Goal: Task Accomplishment & Management: Manage account settings

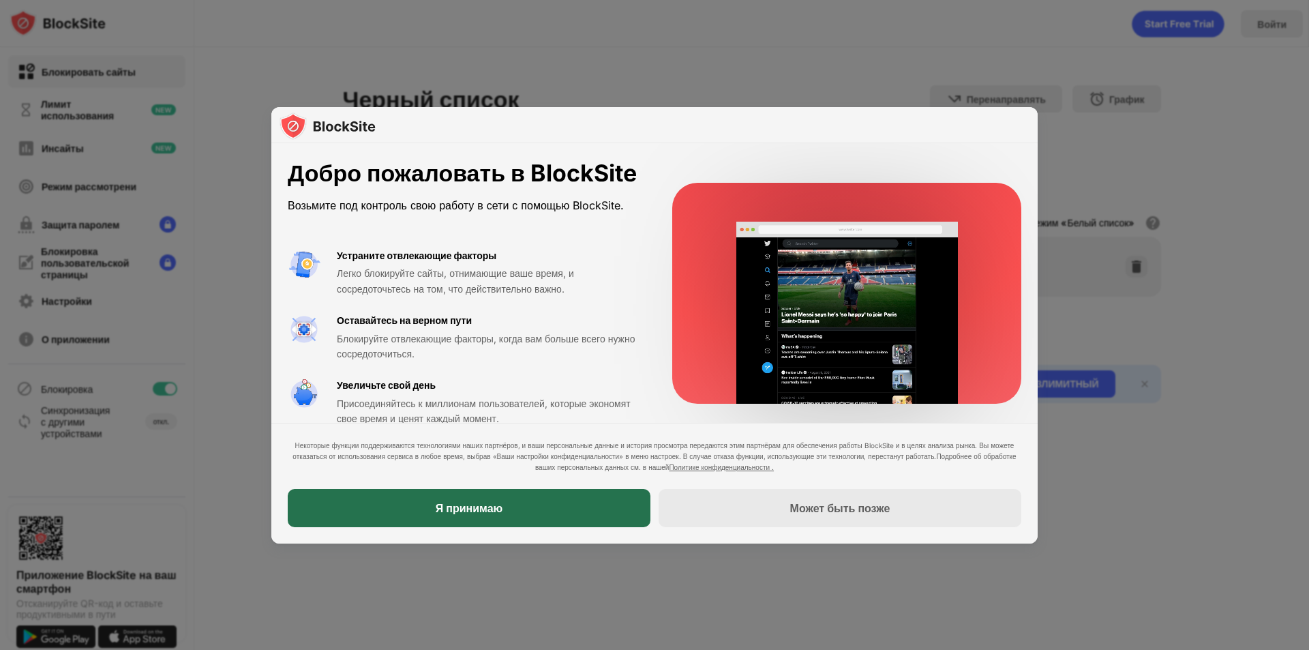
click at [531, 507] on div "Я принимаю" at bounding box center [469, 508] width 363 height 38
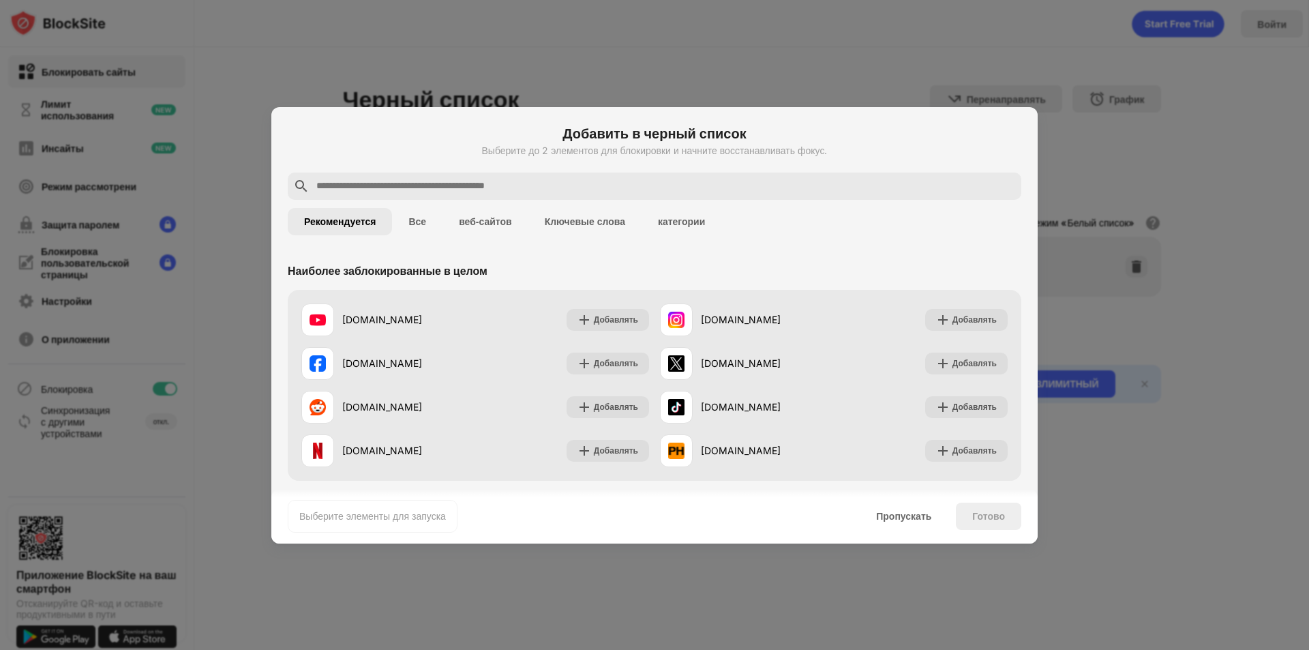
click at [543, 177] on div at bounding box center [654, 185] width 733 height 27
click at [540, 183] on input "text" at bounding box center [665, 186] width 701 height 16
paste input "**********"
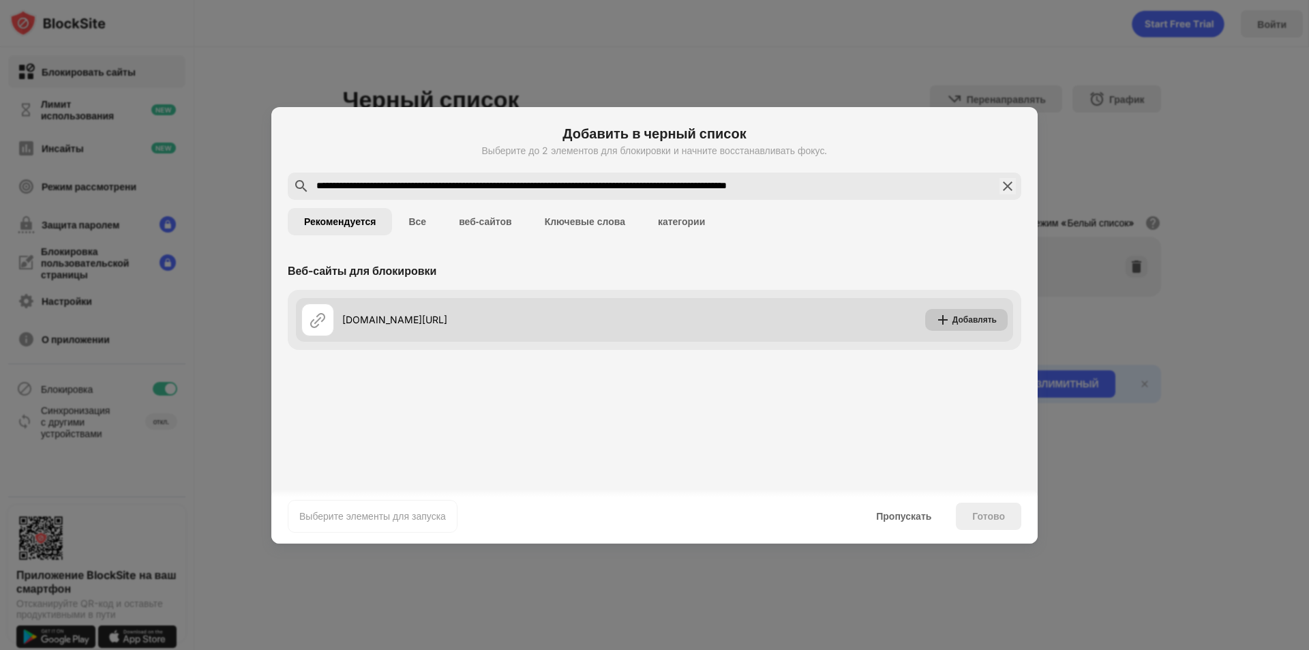
type input "**********"
click at [960, 322] on font "Добавлять" at bounding box center [974, 319] width 44 height 10
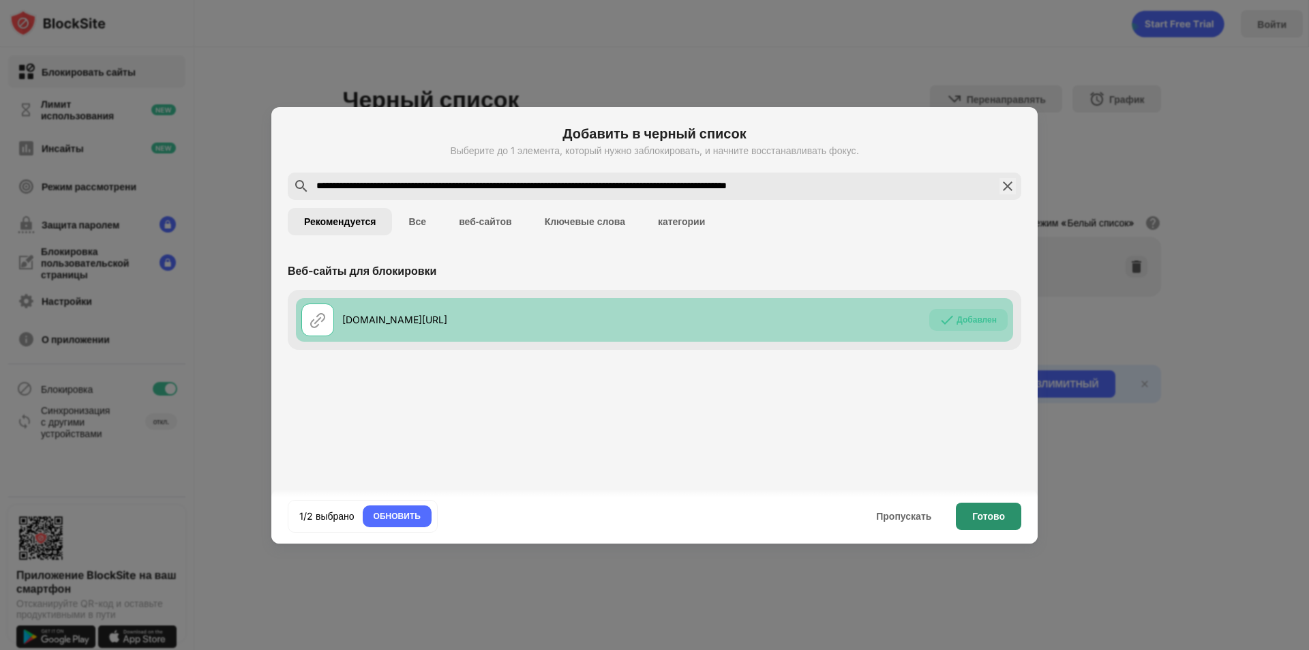
click at [967, 513] on div "Готово" at bounding box center [988, 515] width 65 height 27
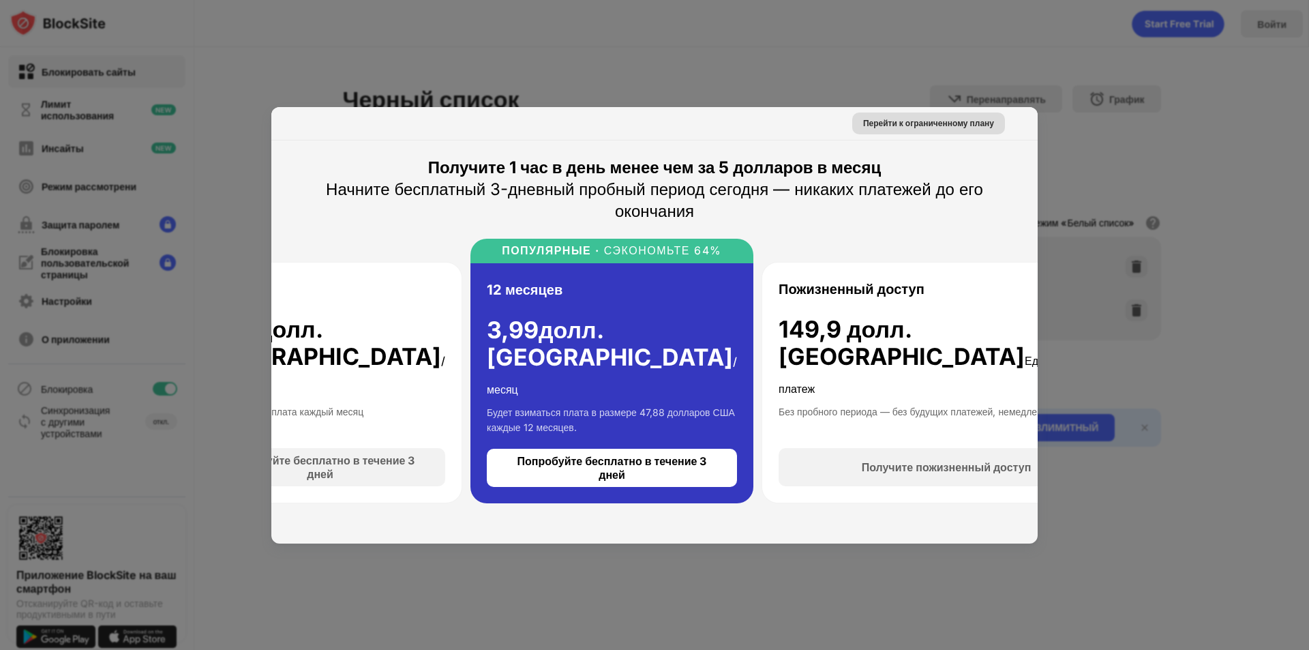
click at [975, 123] on font "Перейти к ограниченному плану" at bounding box center [928, 123] width 131 height 10
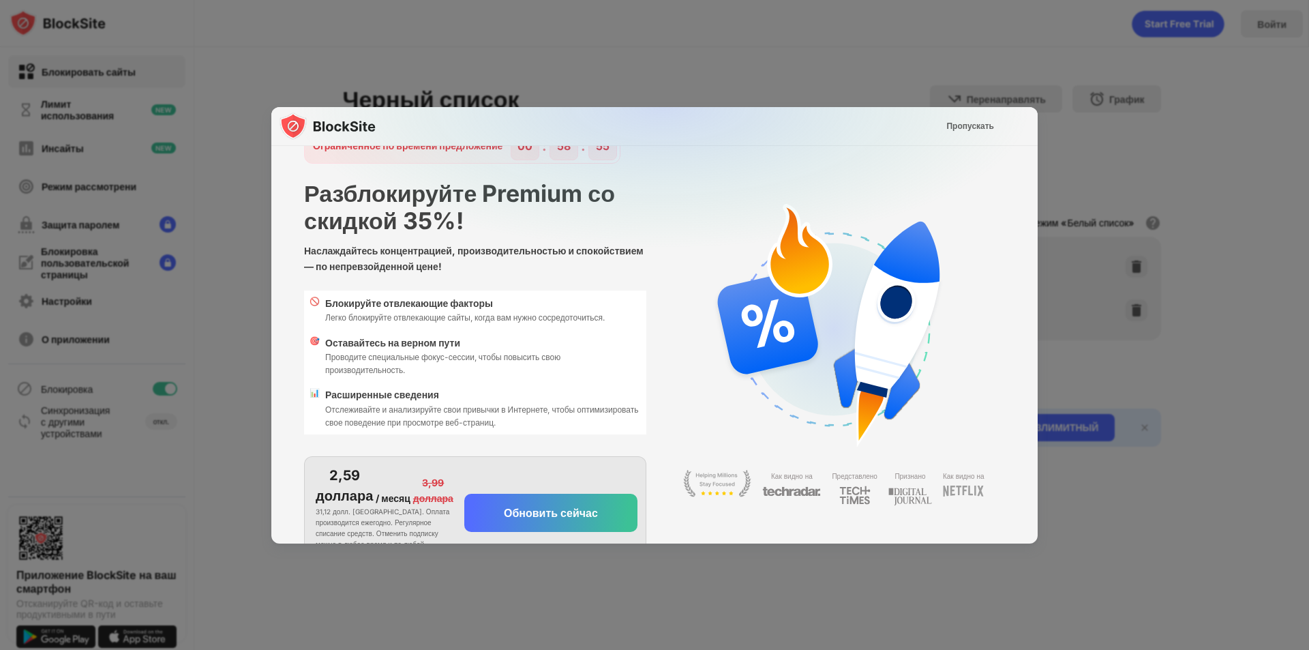
scroll to position [70, 0]
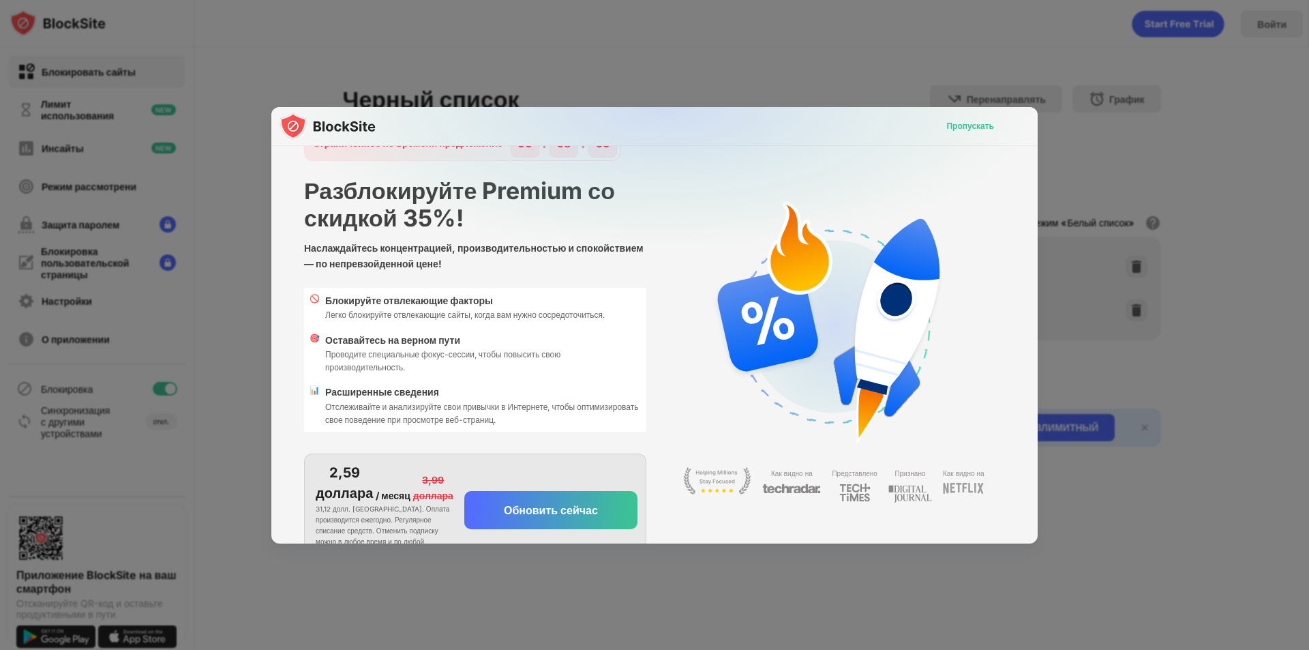
click at [965, 127] on font "Пропускать" at bounding box center [970, 126] width 48 height 10
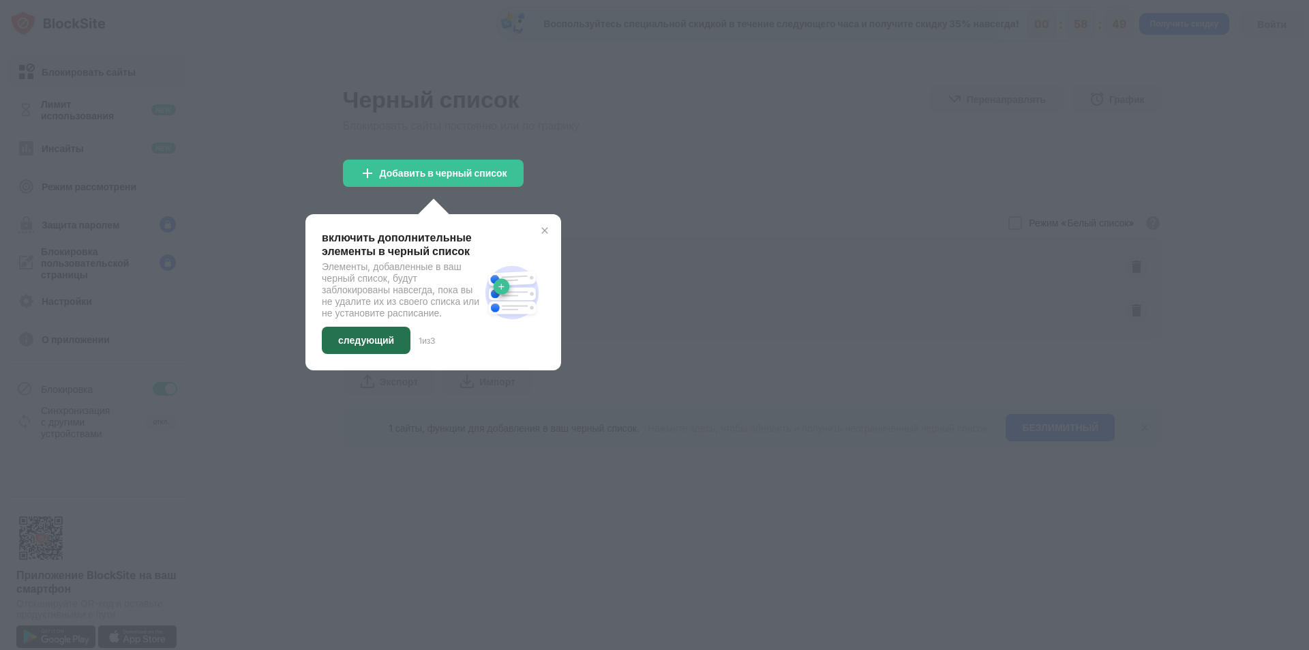
click at [384, 346] on font "следующий" at bounding box center [366, 340] width 56 height 12
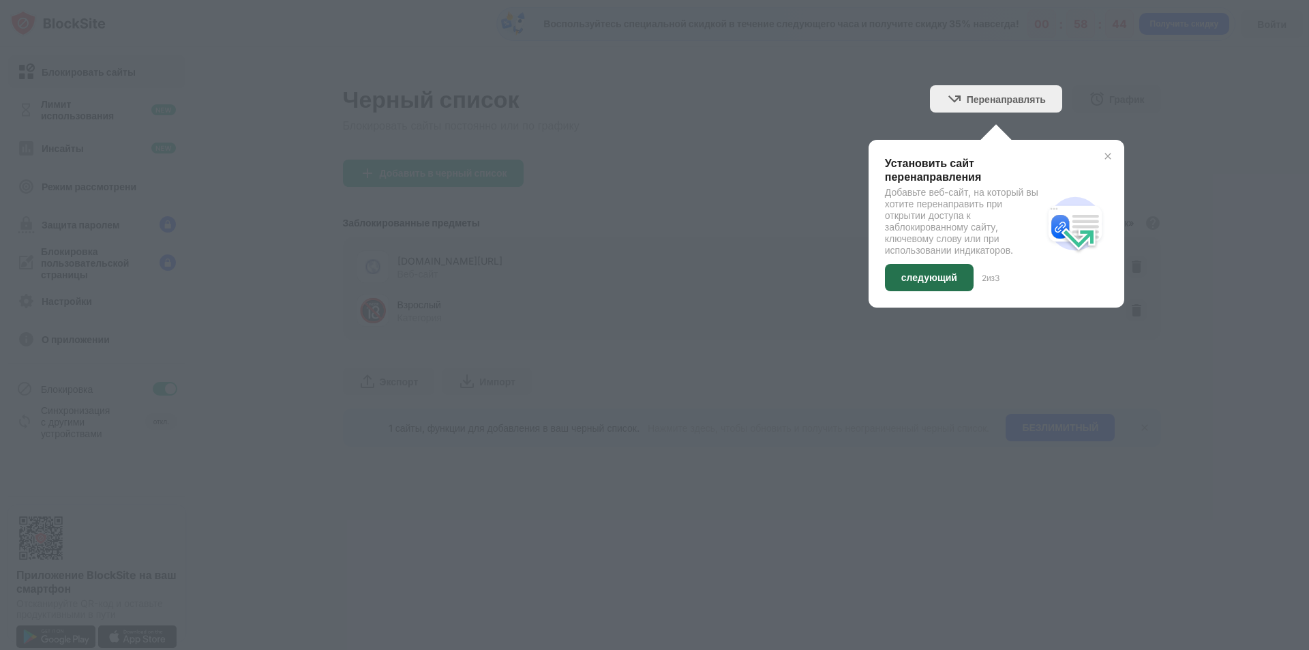
click at [934, 282] on font "следующий" at bounding box center [929, 277] width 56 height 12
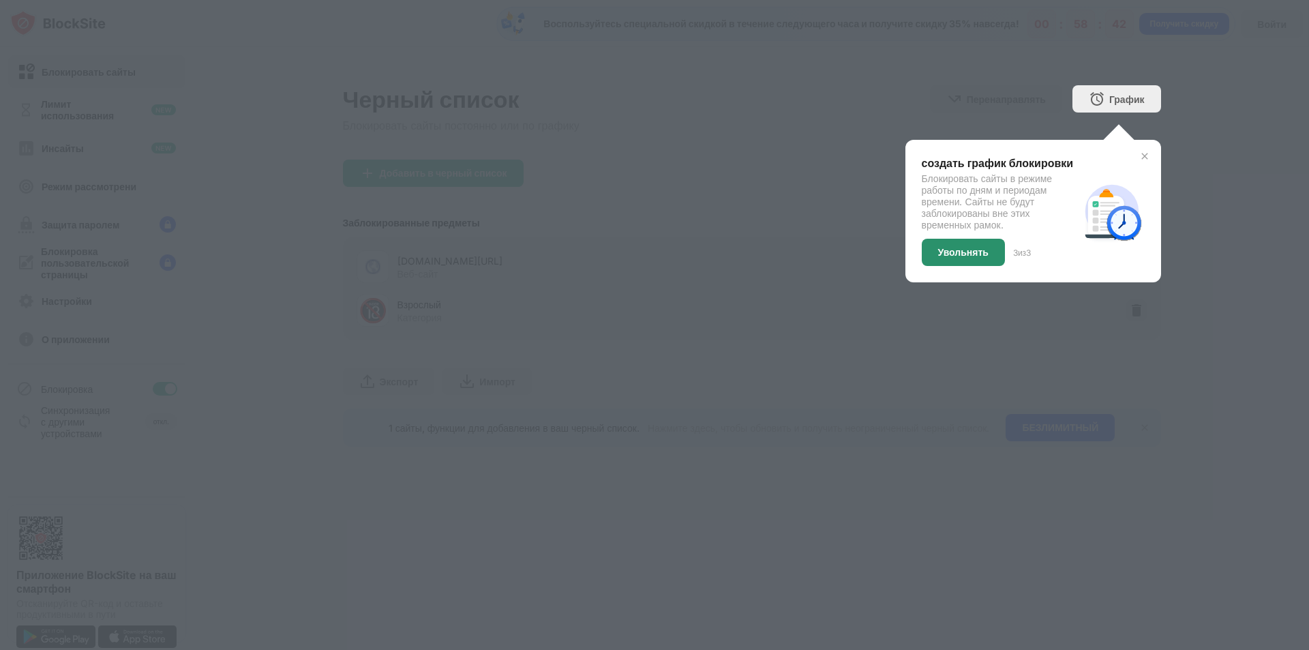
click at [951, 256] on font "Увольнять" at bounding box center [963, 252] width 50 height 12
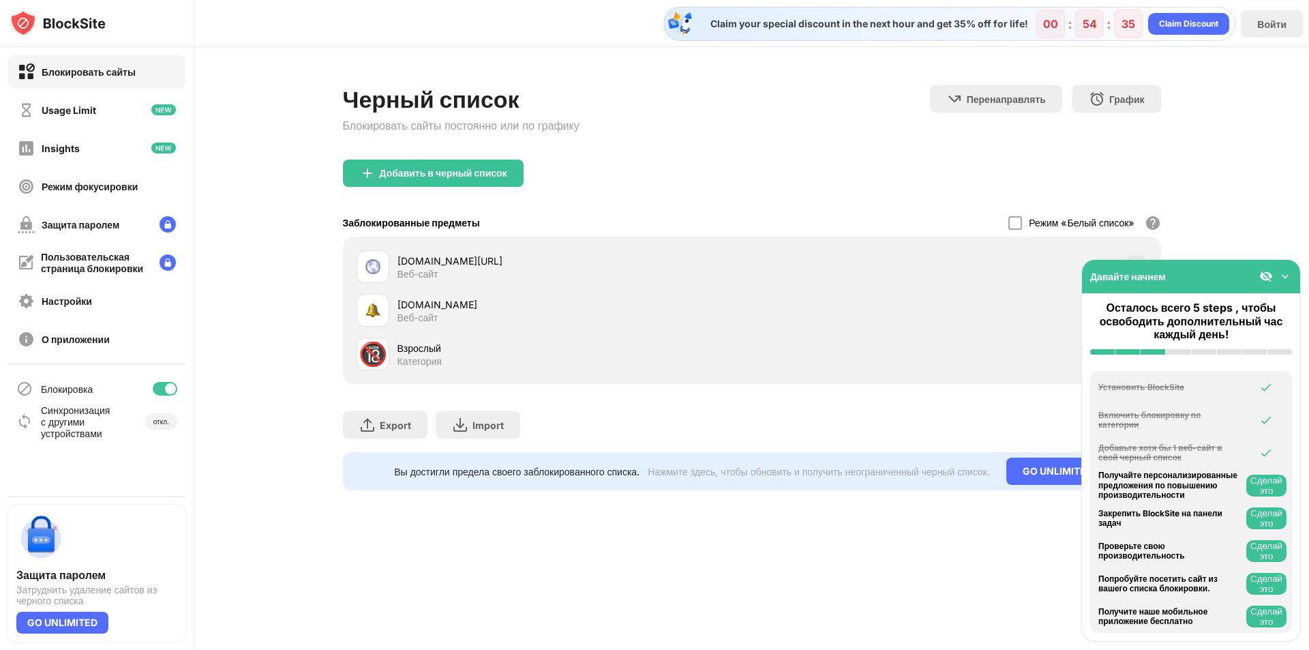
click at [1259, 206] on div "Черный список Блокировать сайты постоянно или по графику Перенаправлять Нажмите…" at bounding box center [751, 287] width 1114 height 481
click at [1281, 275] on img at bounding box center [1285, 276] width 14 height 14
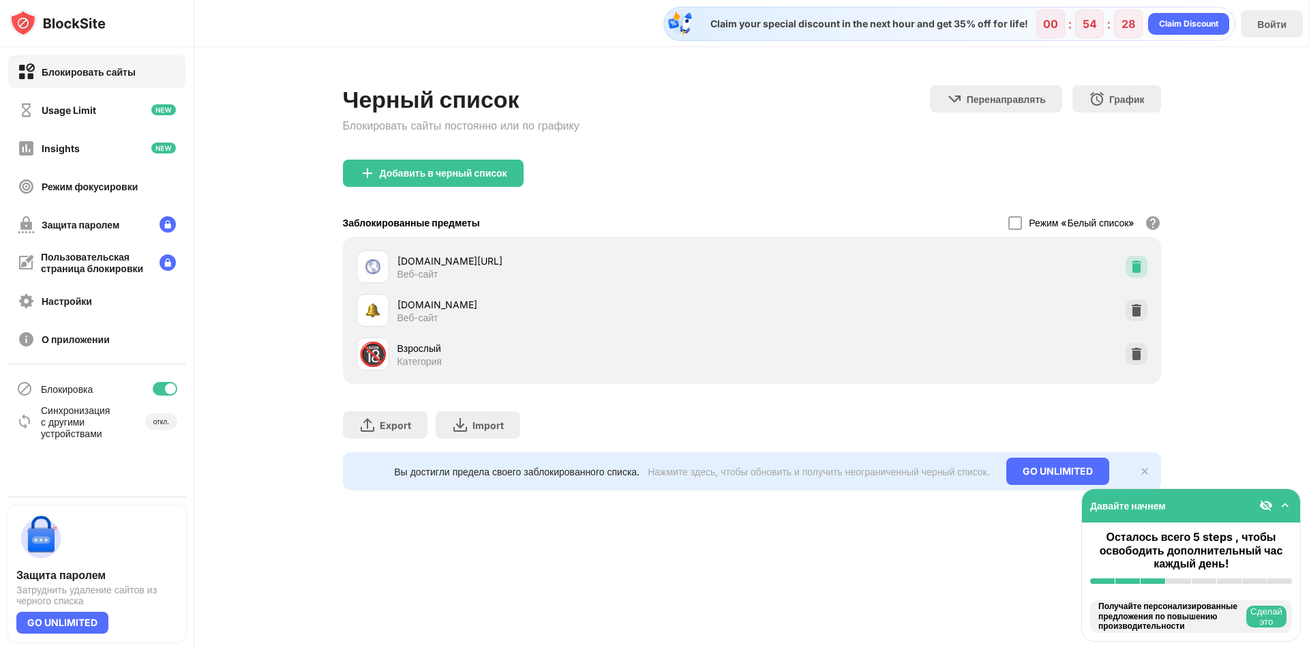
click at [1140, 270] on img at bounding box center [1136, 267] width 14 height 14
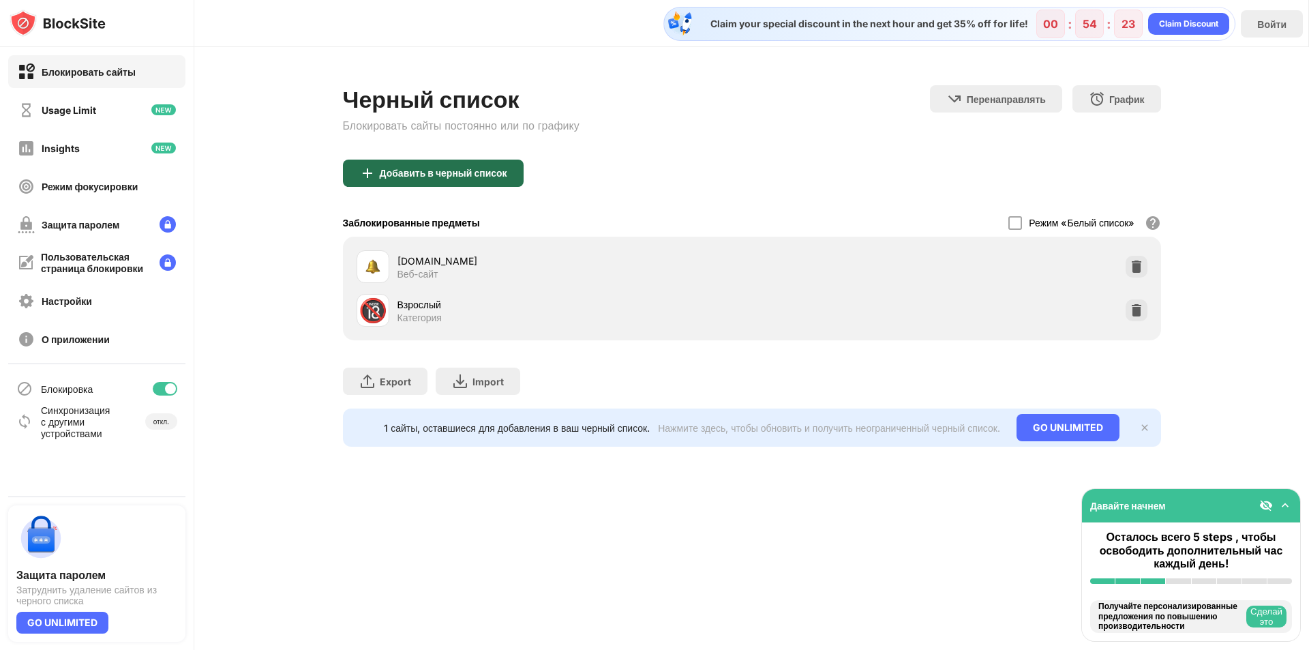
click at [458, 178] on div "Добавить в черный список" at bounding box center [443, 173] width 127 height 11
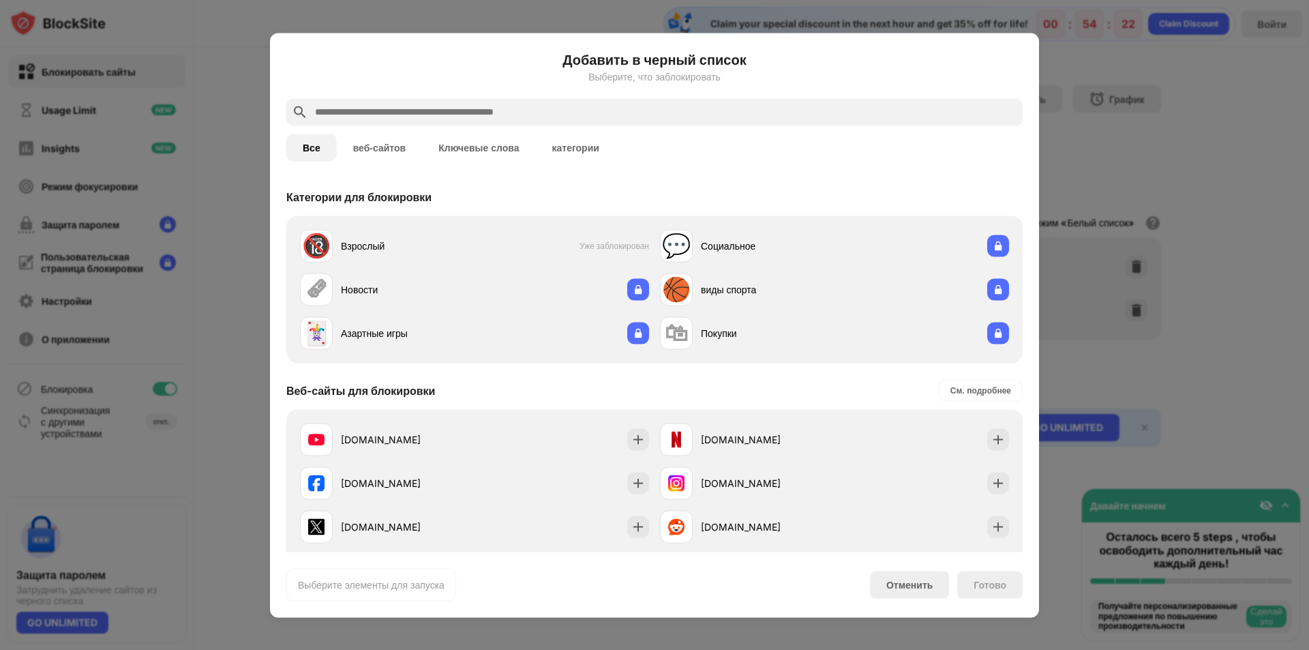
click at [505, 113] on input "text" at bounding box center [665, 112] width 703 height 16
paste input "**********"
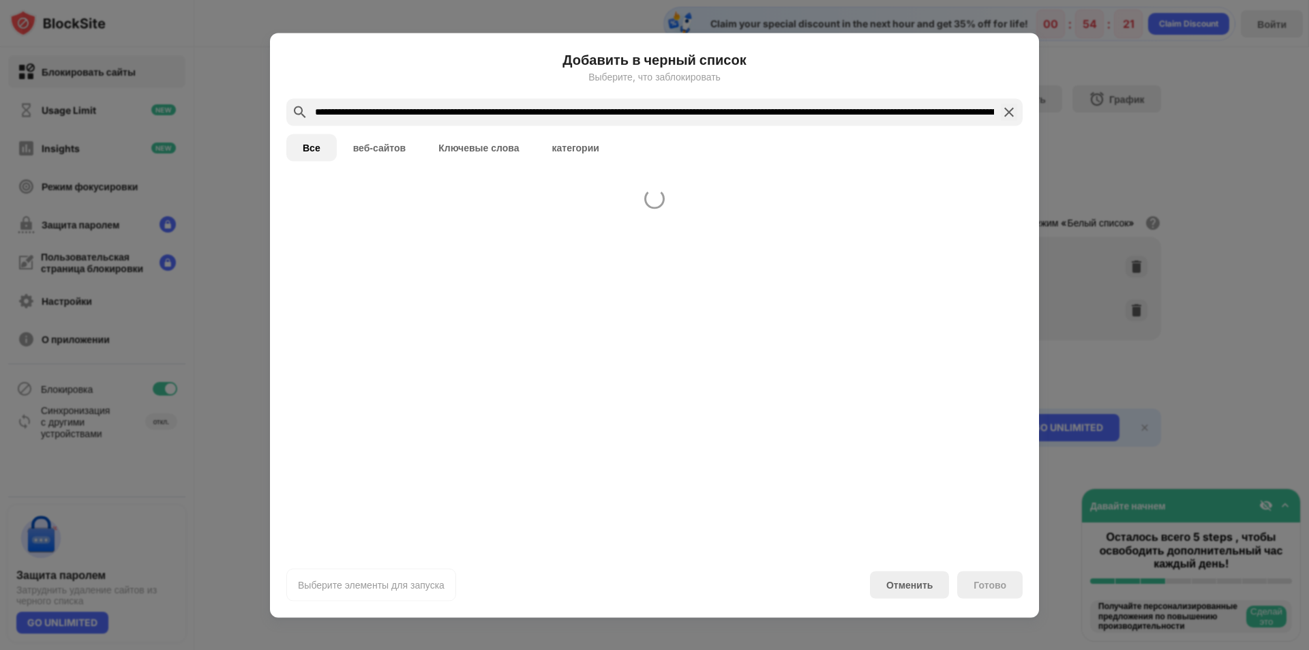
scroll to position [0, 1102]
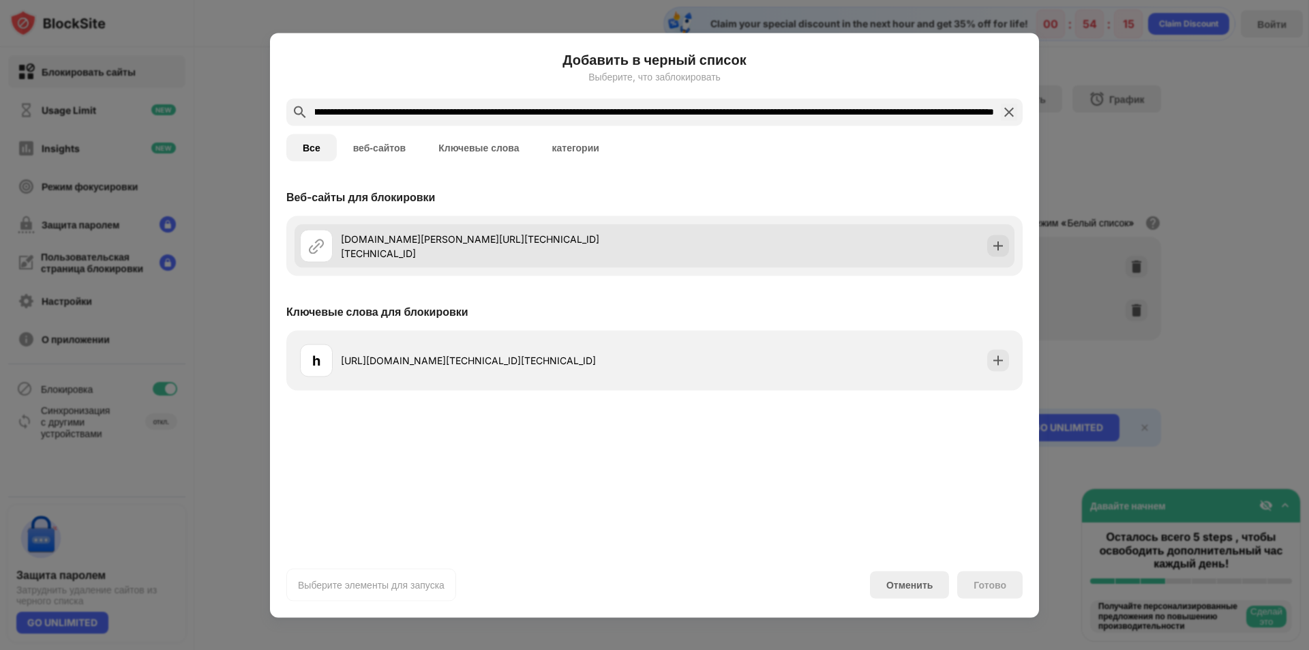
type input "**********"
click at [412, 241] on div "gildoro.pro/ZtnstFPW?cost=0.01275000&currency=usd&external_id=3244686958hWvWHns…" at bounding box center [498, 245] width 314 height 29
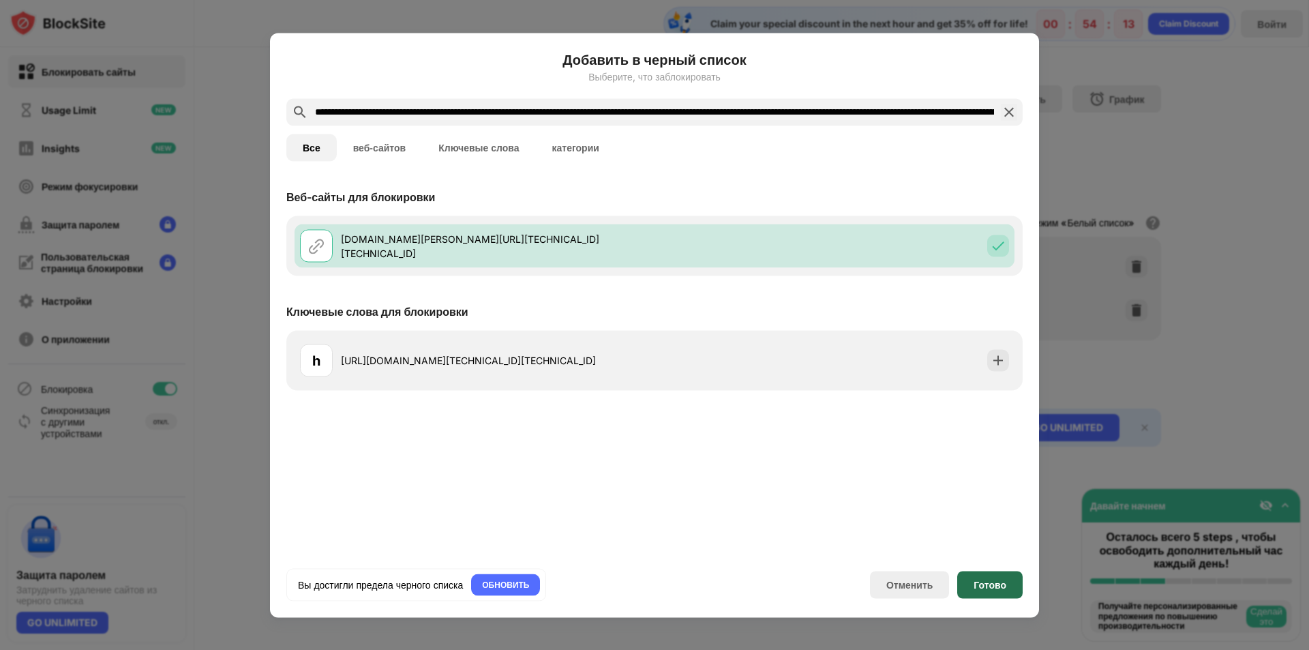
click at [976, 579] on div "Готово" at bounding box center [989, 584] width 33 height 11
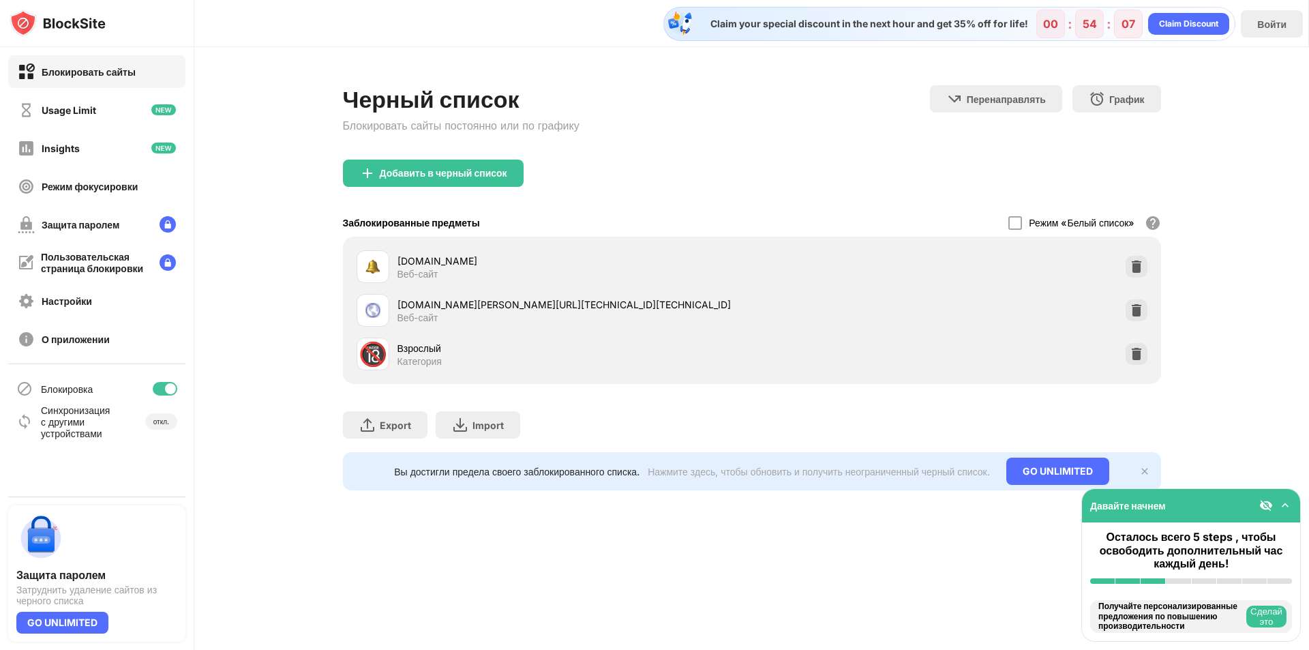
click at [1144, 472] on img at bounding box center [1144, 470] width 11 height 11
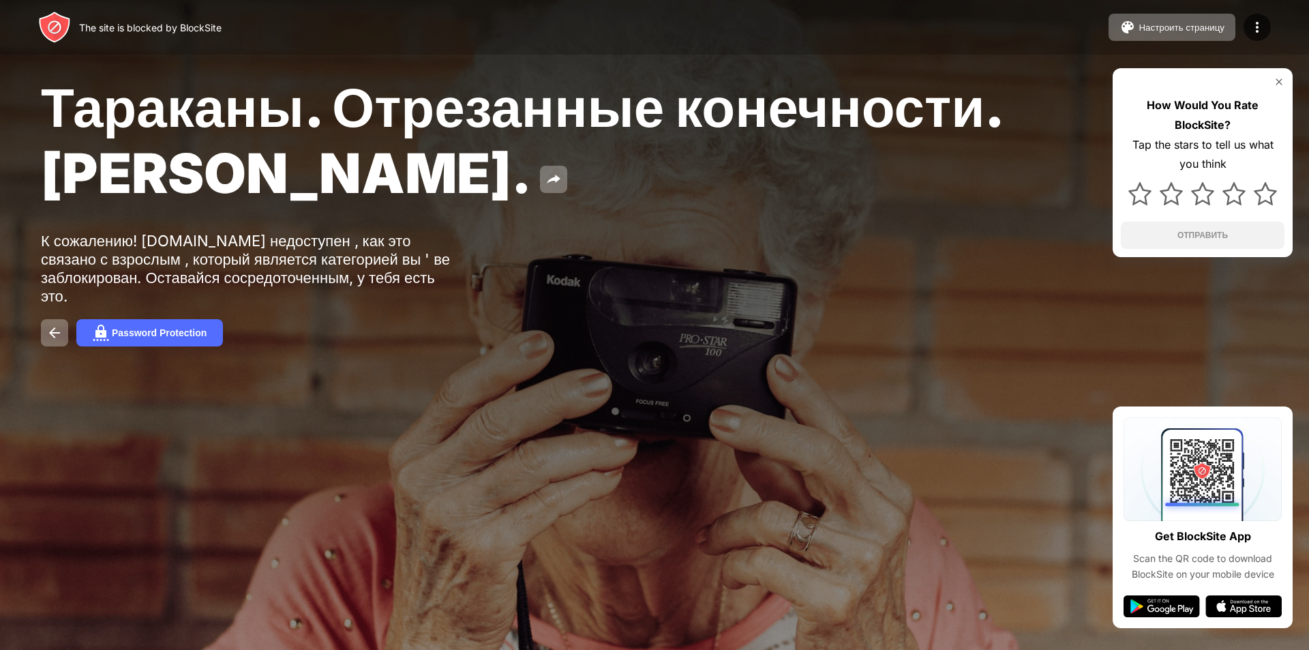
click at [378, 104] on span "Тараканы. Отрезанные конечности. [PERSON_NAME]." at bounding box center [521, 140] width 960 height 132
